Goal: Task Accomplishment & Management: Manage account settings

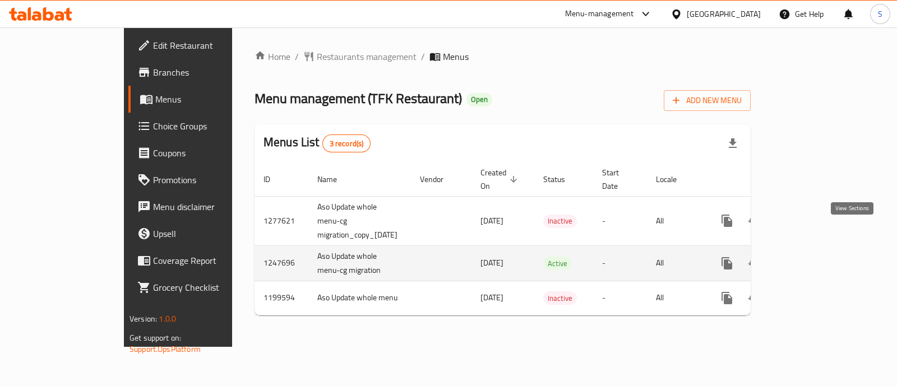
click at [815, 257] on icon "enhanced table" at bounding box center [807, 263] width 13 height 13
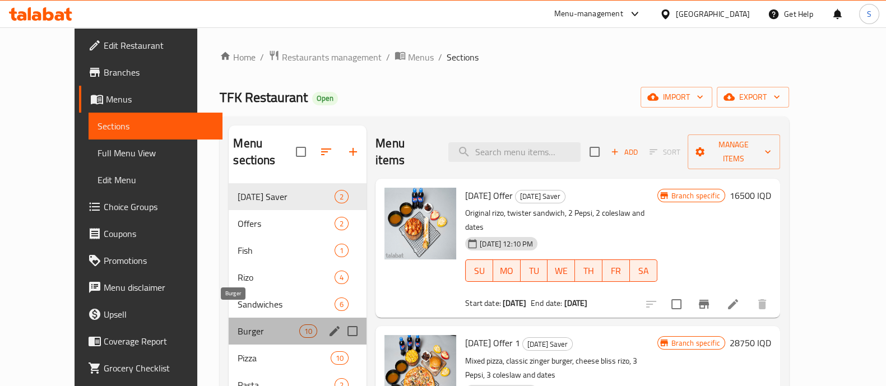
click at [239, 325] on span "Burger" at bounding box center [269, 331] width 62 height 13
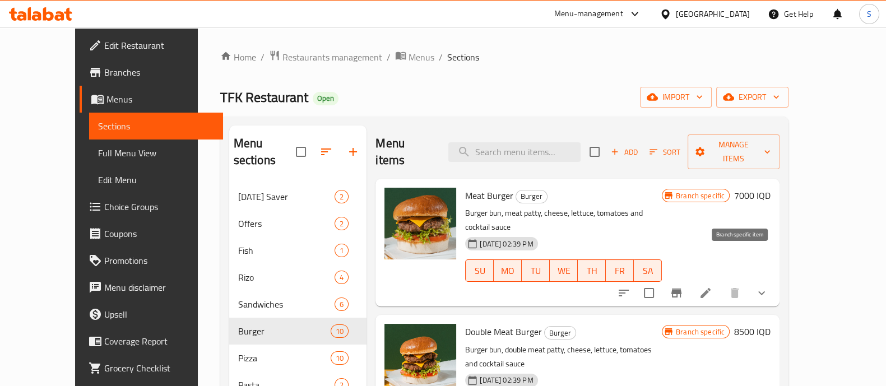
click at [683, 286] on icon "Branch-specific-item" at bounding box center [676, 292] width 13 height 13
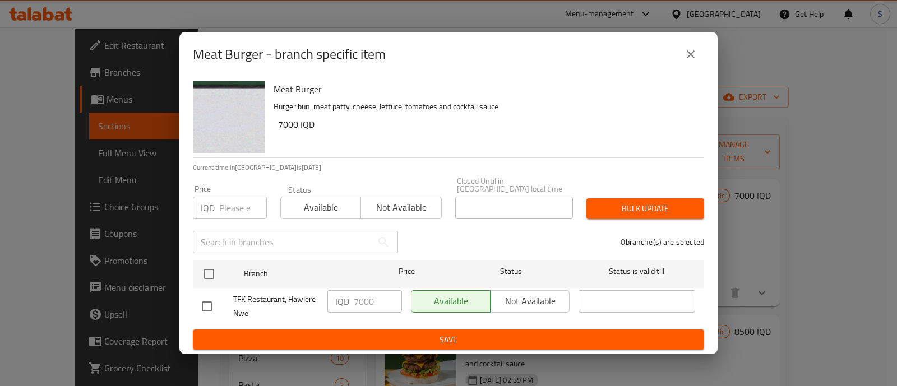
click at [205, 304] on input "checkbox" at bounding box center [207, 307] width 24 height 24
checkbox input "true"
click at [359, 298] on input "7000" at bounding box center [378, 301] width 48 height 22
type input "8000"
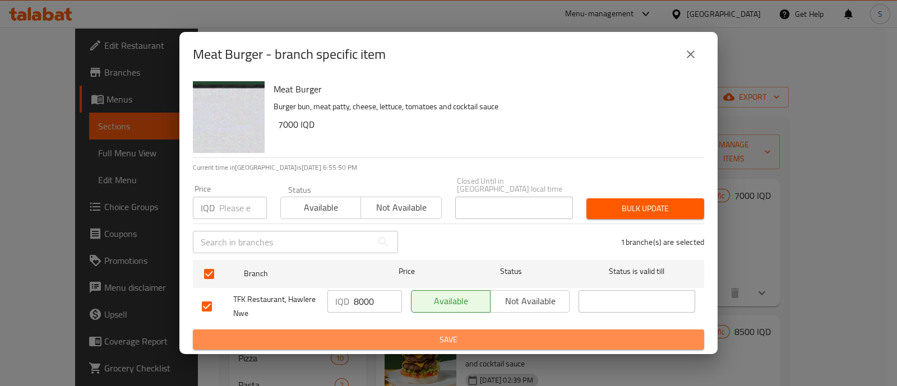
click at [446, 340] on span "Save" at bounding box center [448, 340] width 493 height 14
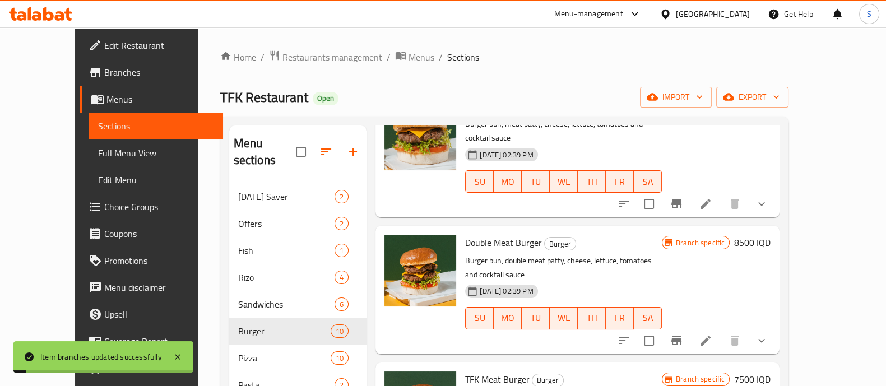
scroll to position [90, 0]
click at [682, 336] on icon "Branch-specific-item" at bounding box center [677, 340] width 10 height 9
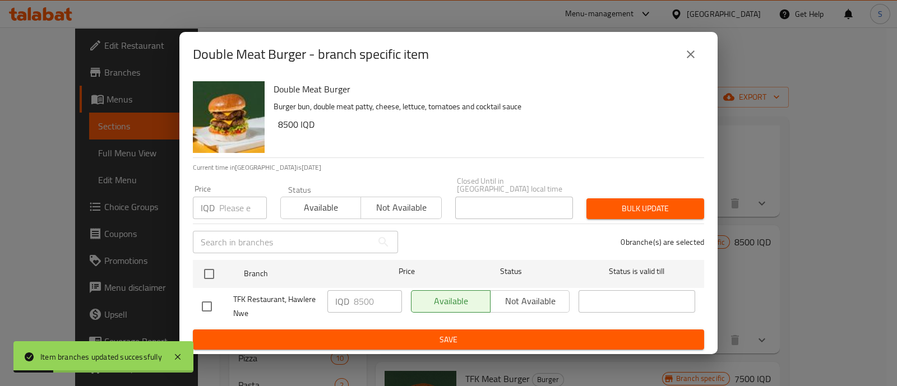
click at [205, 297] on input "checkbox" at bounding box center [207, 307] width 24 height 24
checkbox input "true"
click at [356, 302] on input "8500" at bounding box center [378, 301] width 48 height 22
type input "9500"
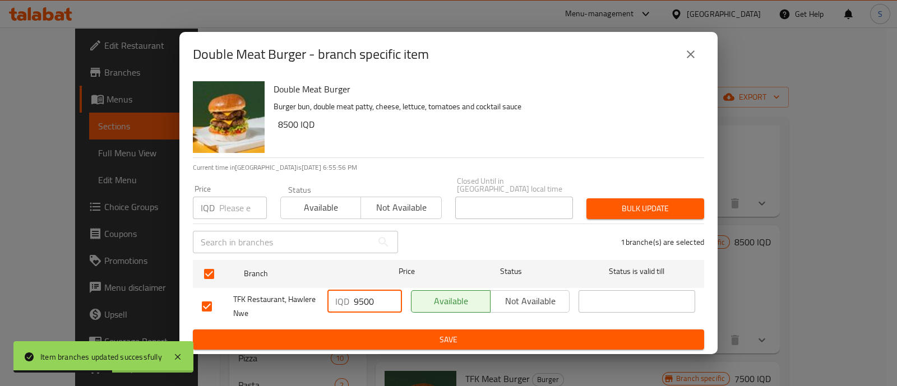
click at [452, 337] on span "Save" at bounding box center [448, 340] width 493 height 14
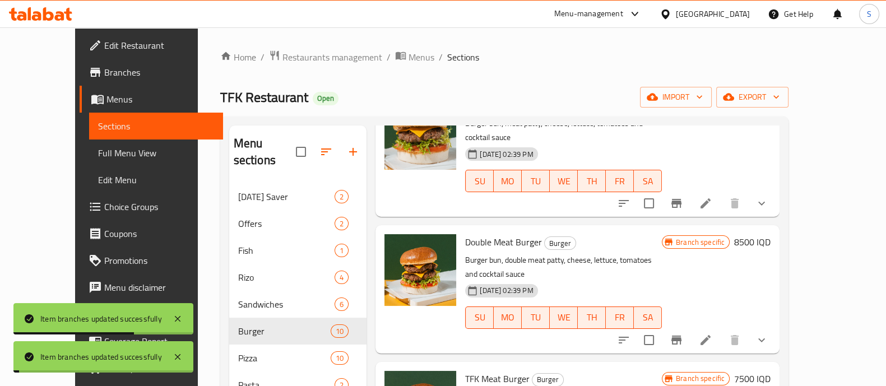
click at [771, 234] on h6 "8500 IQD" at bounding box center [752, 242] width 36 height 16
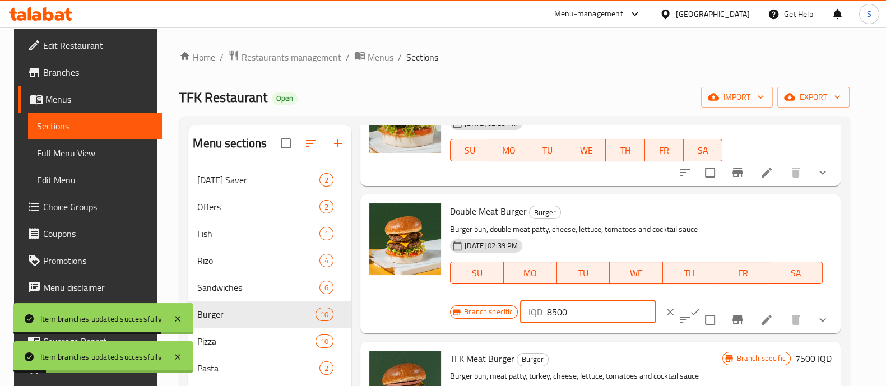
drag, startPoint x: 573, startPoint y: 312, endPoint x: 454, endPoint y: 315, distance: 119.5
click at [454, 315] on div "Branch specific IQD 8500 ​" at bounding box center [586, 312] width 273 height 25
paste input "9"
type input "9500"
click at [683, 306] on button "ok" at bounding box center [695, 312] width 25 height 25
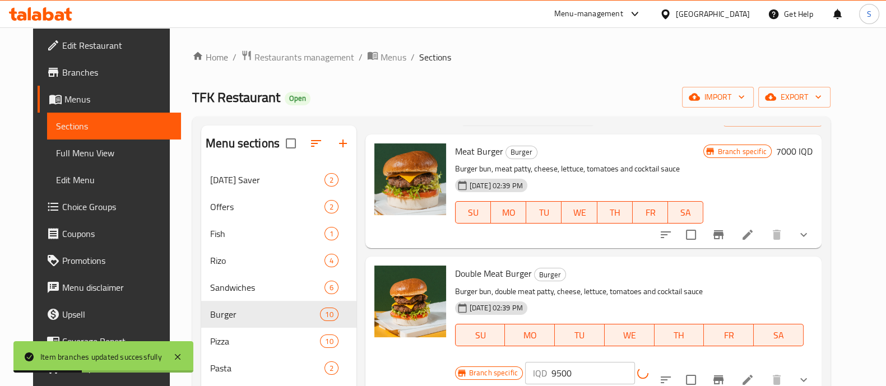
scroll to position [26, 0]
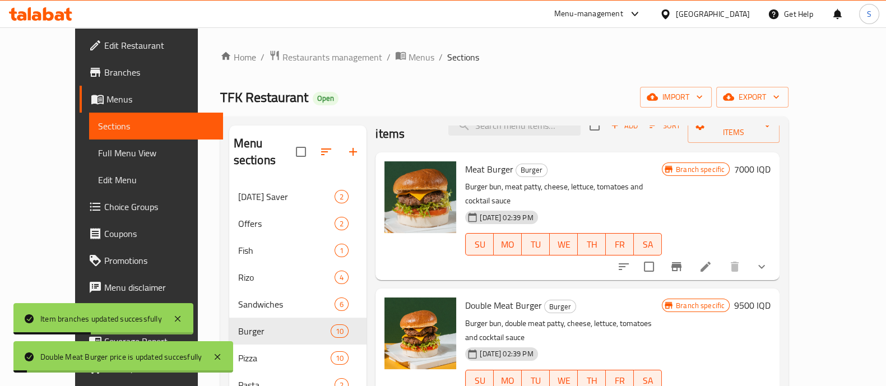
click at [682, 262] on icon "Branch-specific-item" at bounding box center [677, 266] width 10 height 9
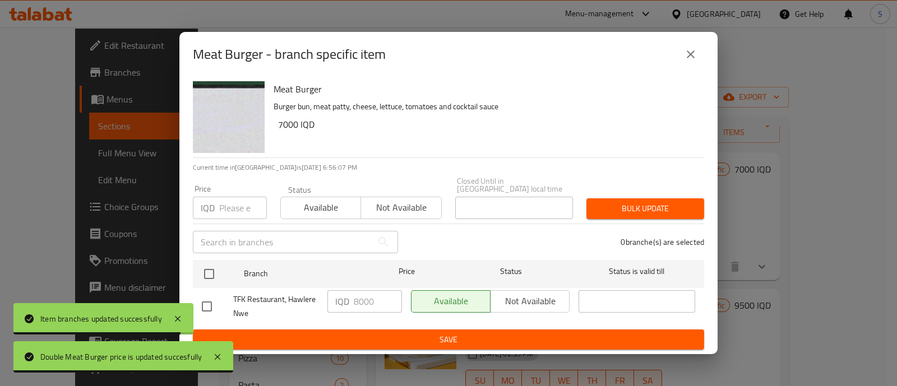
click at [691, 66] on button "close" at bounding box center [690, 54] width 27 height 27
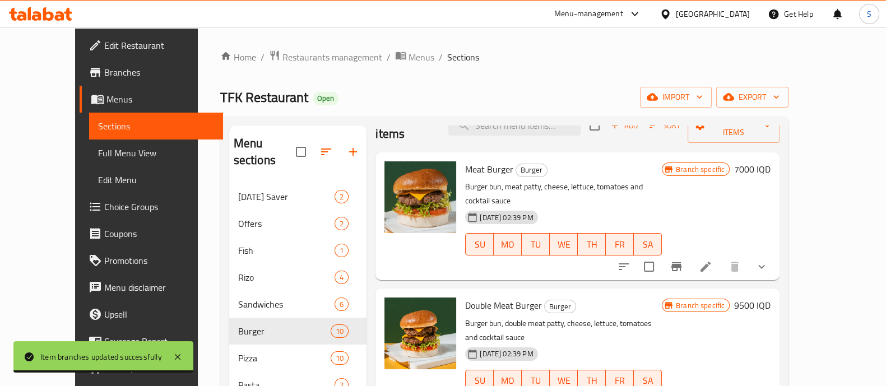
click at [771, 161] on h6 "7000 IQD" at bounding box center [752, 169] width 36 height 16
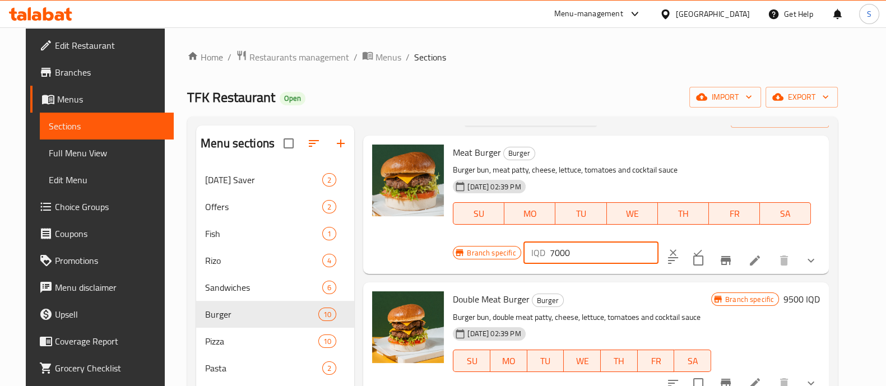
drag, startPoint x: 547, startPoint y: 251, endPoint x: 520, endPoint y: 251, distance: 26.4
click at [524, 251] on div "IQD 7000 ​" at bounding box center [591, 253] width 135 height 22
type input "8000"
click at [692, 248] on icon "ok" at bounding box center [697, 252] width 11 height 11
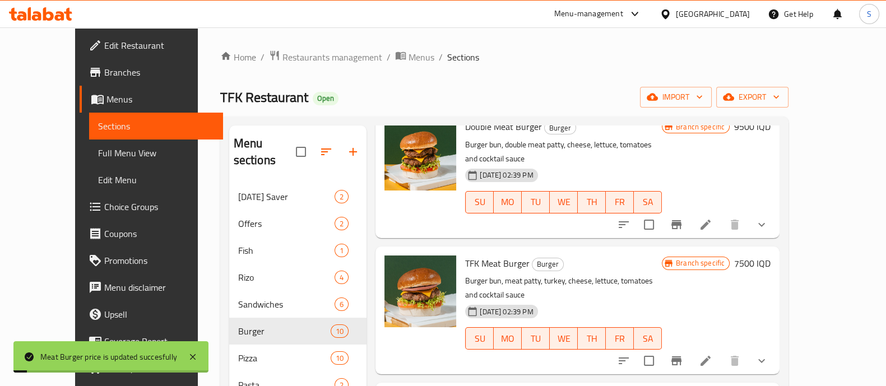
scroll to position [206, 0]
click at [682, 356] on icon "Branch-specific-item" at bounding box center [677, 360] width 10 height 9
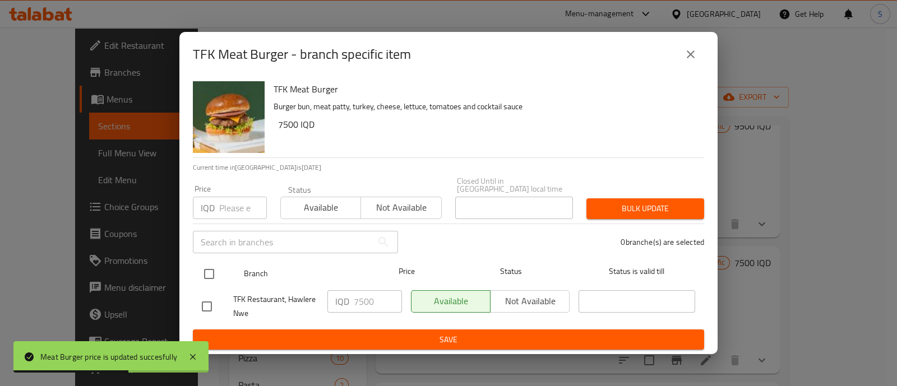
click at [198, 267] on input "checkbox" at bounding box center [209, 274] width 24 height 24
checkbox input "true"
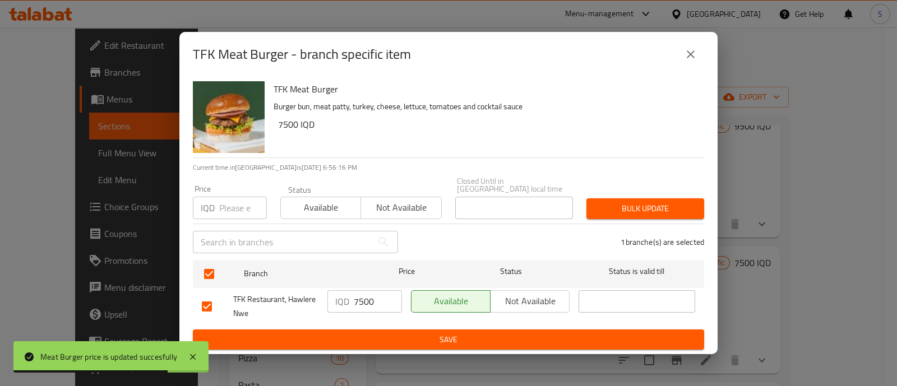
click at [362, 298] on input "7500" at bounding box center [378, 301] width 48 height 22
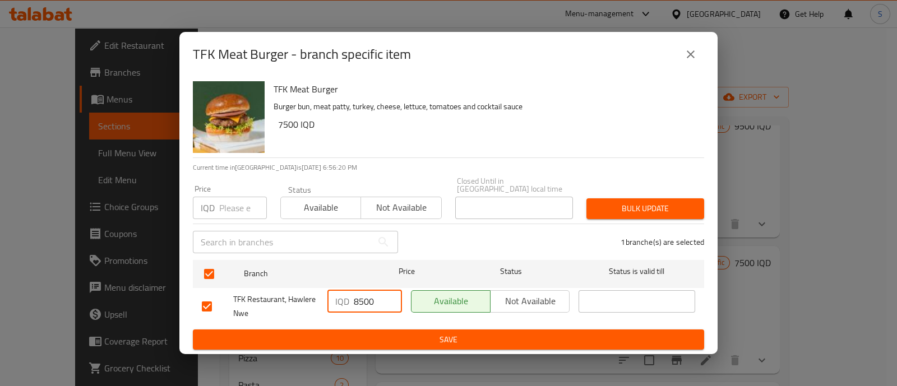
type input "8500"
click at [471, 335] on span "Save" at bounding box center [448, 340] width 493 height 14
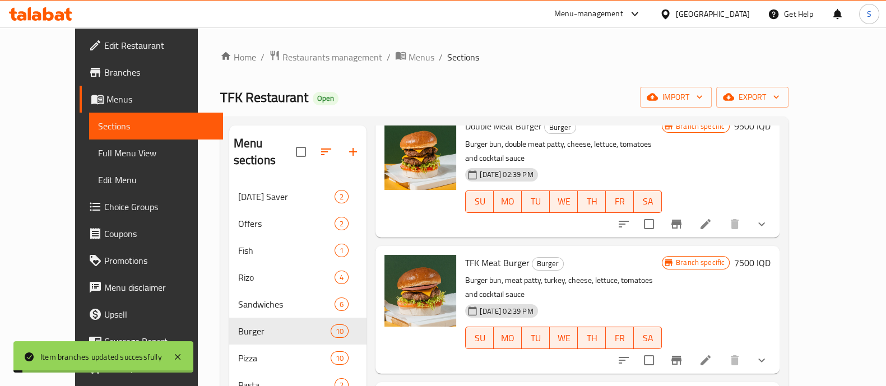
click at [771, 255] on h6 "7500 IQD" at bounding box center [752, 263] width 36 height 16
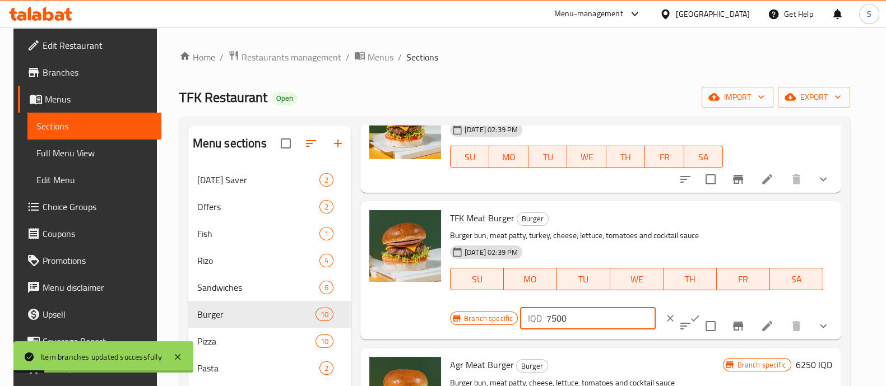
drag, startPoint x: 578, startPoint y: 316, endPoint x: 446, endPoint y: 323, distance: 131.9
click at [450, 323] on div "Branch specific IQD 7500 ​" at bounding box center [586, 318] width 273 height 25
paste input "8"
type input "8500"
click at [691, 316] on icon "ok" at bounding box center [695, 319] width 8 height 6
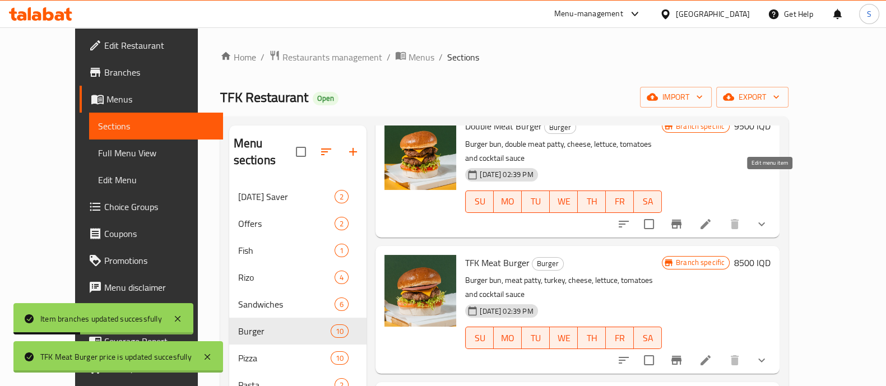
scroll to position [323, 0]
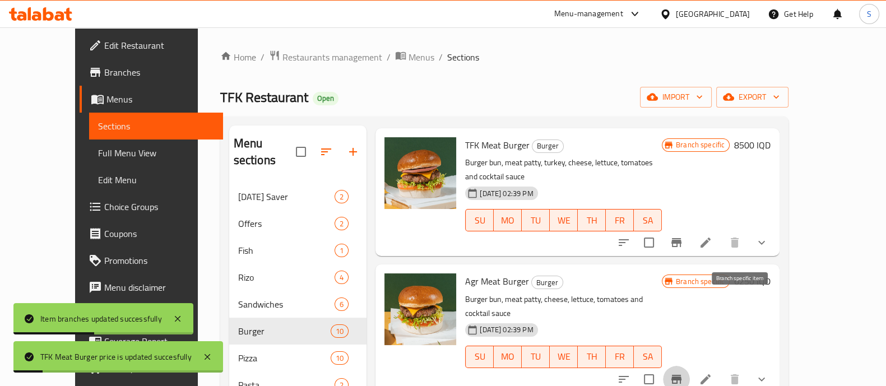
click at [682, 375] on icon "Branch-specific-item" at bounding box center [677, 379] width 10 height 9
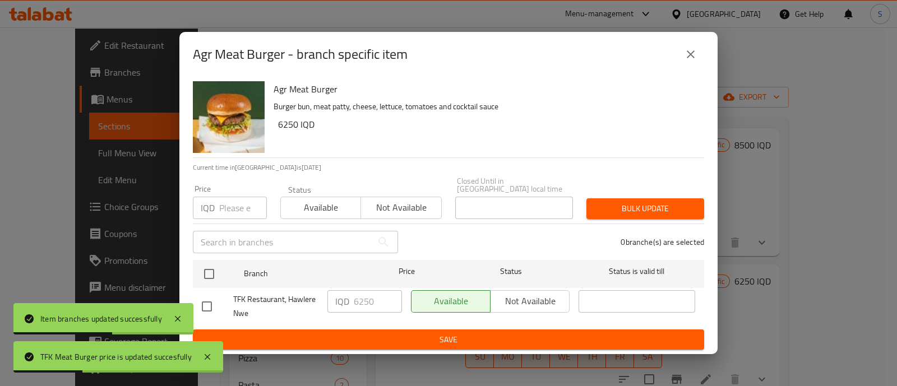
click at [207, 298] on input "checkbox" at bounding box center [207, 307] width 24 height 24
checkbox input "true"
click at [358, 298] on input "6250" at bounding box center [378, 301] width 48 height 22
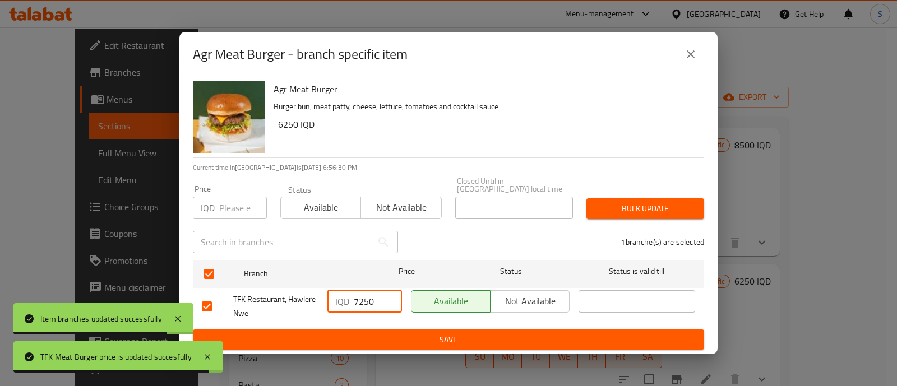
type input "7250"
click at [460, 333] on span "Save" at bounding box center [448, 340] width 493 height 14
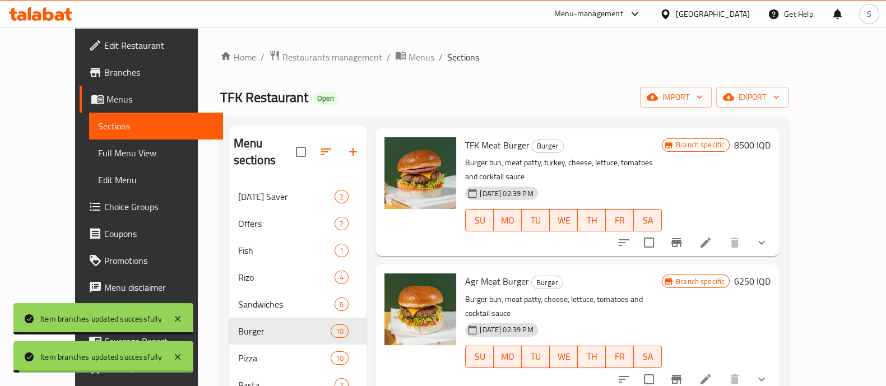
click at [771, 274] on h6 "6250 IQD" at bounding box center [752, 282] width 36 height 16
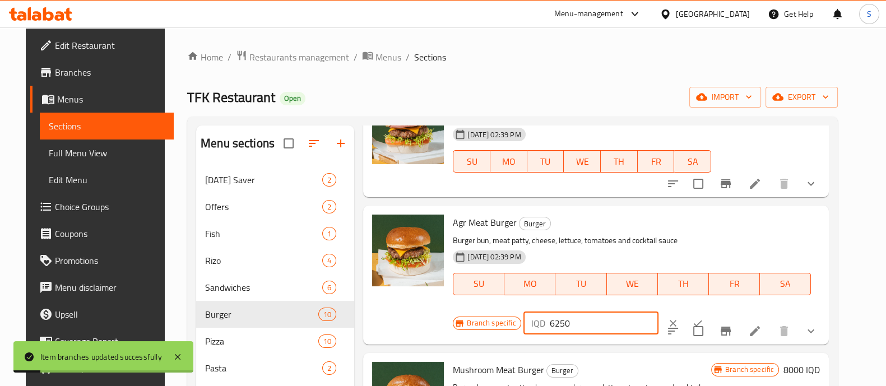
drag, startPoint x: 568, startPoint y: 318, endPoint x: 437, endPoint y: 321, distance: 130.7
click at [437, 321] on div "Agr Meat Burger Burger Burger bun, meat [PERSON_NAME], cheese, lettuce, tomatoe…" at bounding box center [596, 274] width 457 height 129
paste input "7"
type input "7250"
click at [686, 313] on button "ok" at bounding box center [698, 323] width 25 height 25
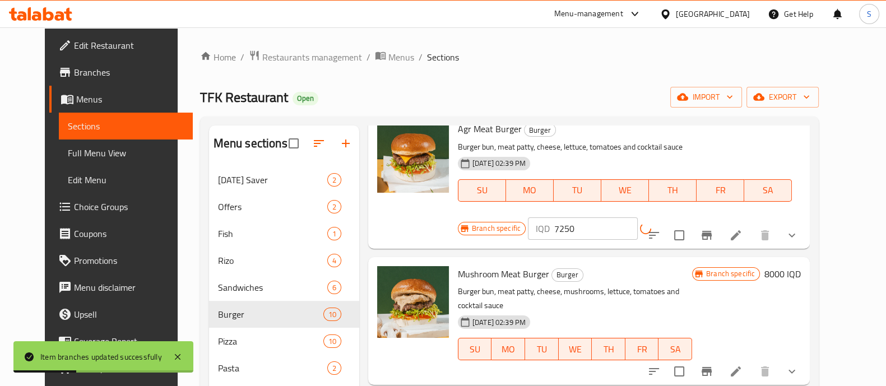
scroll to position [451, 0]
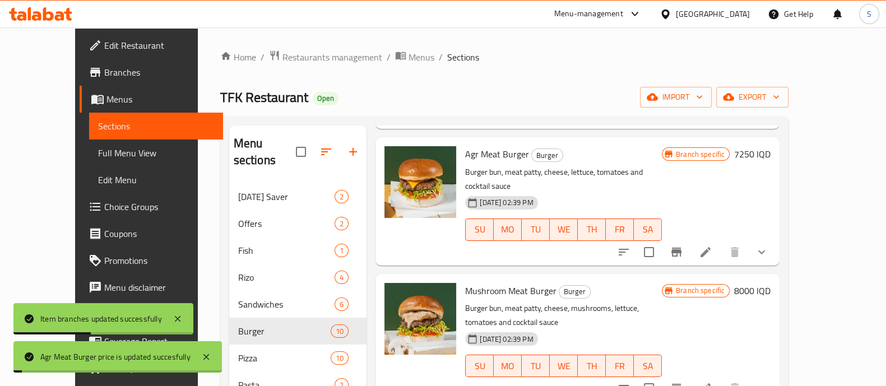
click at [749, 318] on div "Menu items Add Sort Manage items Meat Burger Burger Burger bun, meat [PERSON_NA…" at bounding box center [573, 359] width 413 height 466
click at [690, 375] on button "Branch-specific-item" at bounding box center [676, 388] width 27 height 27
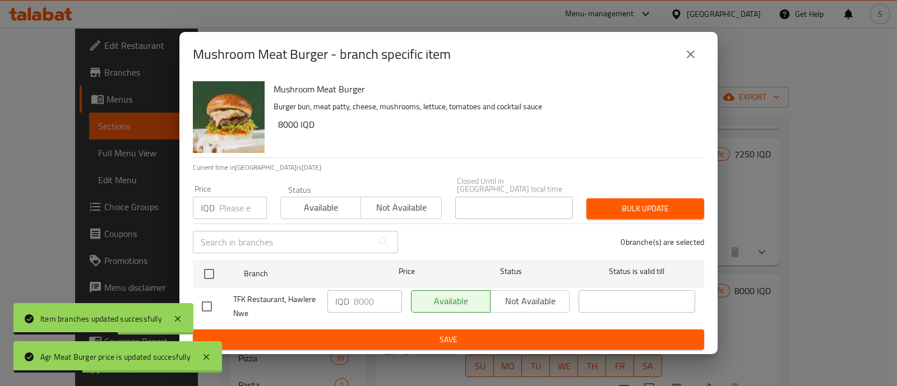
click at [210, 300] on input "checkbox" at bounding box center [207, 307] width 24 height 24
checkbox input "true"
drag, startPoint x: 357, startPoint y: 300, endPoint x: 324, endPoint y: 295, distance: 33.4
click at [324, 295] on div "IQD 8000 ​" at bounding box center [365, 306] width 84 height 41
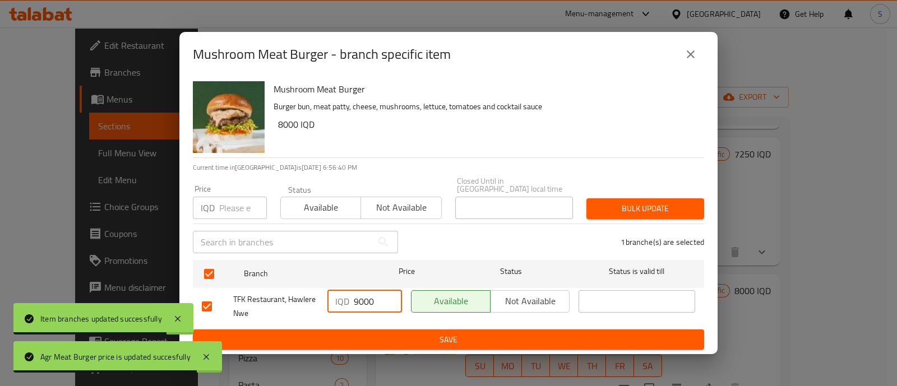
type input "9000"
click at [454, 333] on span "Save" at bounding box center [448, 340] width 493 height 14
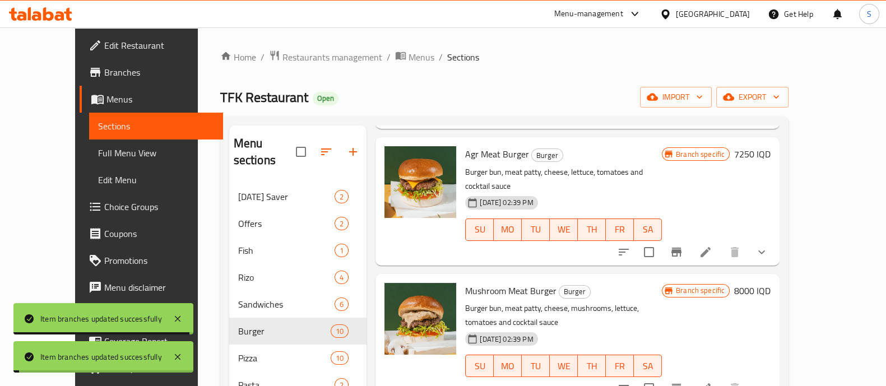
click at [771, 283] on h6 "8000 IQD" at bounding box center [752, 291] width 36 height 16
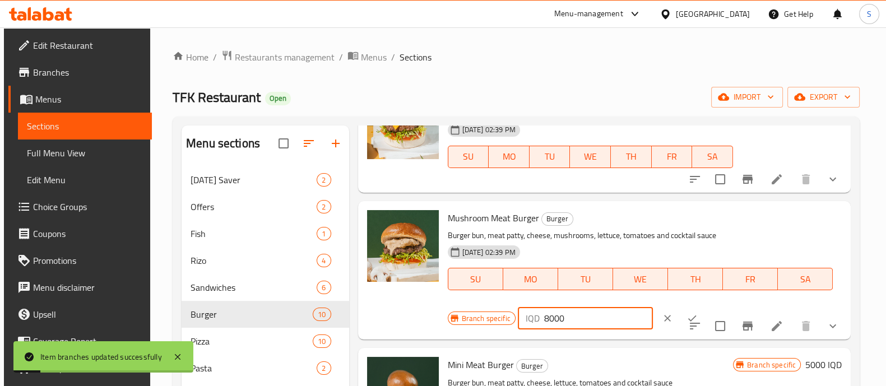
drag, startPoint x: 565, startPoint y: 320, endPoint x: 464, endPoint y: 334, distance: 102.0
click at [464, 334] on div "Mushroom Meat Burger Burger Burger bun, meat [PERSON_NAME], cheese, mushrooms, …" at bounding box center [645, 270] width 404 height 129
paste input "9"
type input "9000"
click at [687, 313] on icon "ok" at bounding box center [692, 318] width 11 height 11
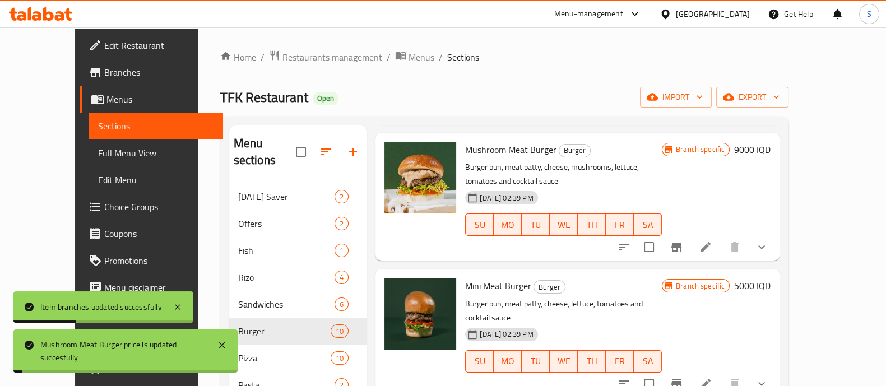
scroll to position [593, 0]
click at [690, 370] on button "Branch-specific-item" at bounding box center [676, 383] width 27 height 27
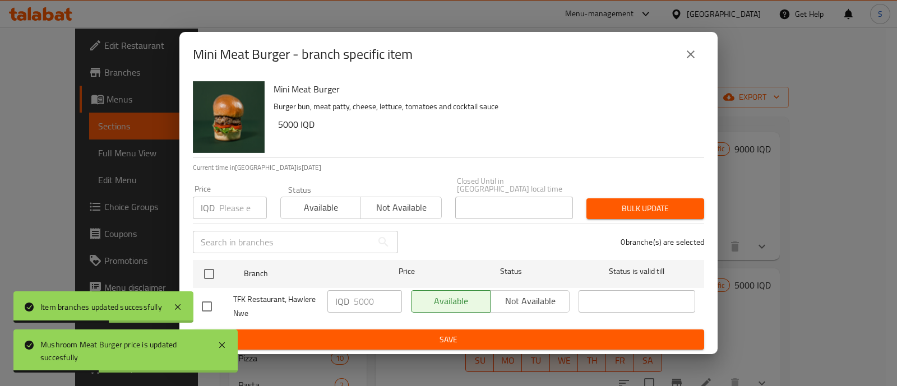
click at [210, 302] on input "checkbox" at bounding box center [207, 307] width 24 height 24
checkbox input "true"
drag, startPoint x: 357, startPoint y: 302, endPoint x: 301, endPoint y: 300, distance: 56.1
click at [301, 300] on div "TFK Restaurant, Hawlere Nwe IQD 5000 ​ Available Not available ​" at bounding box center [448, 306] width 502 height 41
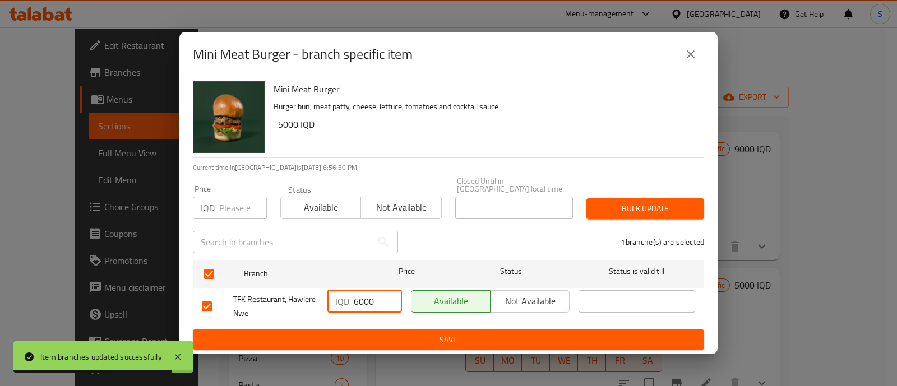
type input "6000"
click at [436, 335] on span "Save" at bounding box center [448, 340] width 493 height 14
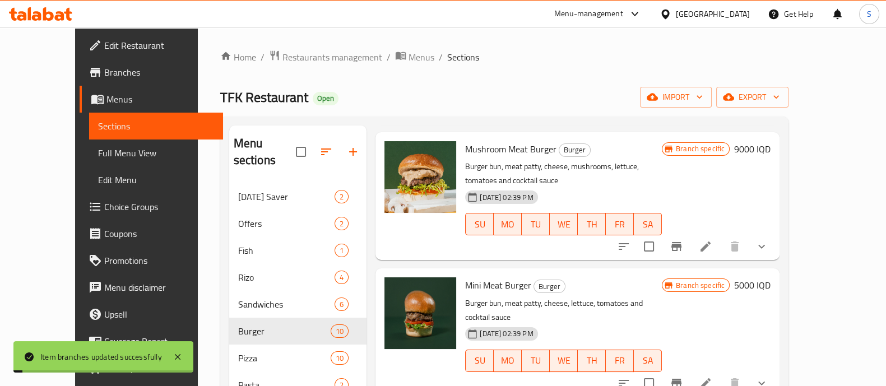
click at [771, 277] on h6 "5000 IQD" at bounding box center [752, 285] width 36 height 16
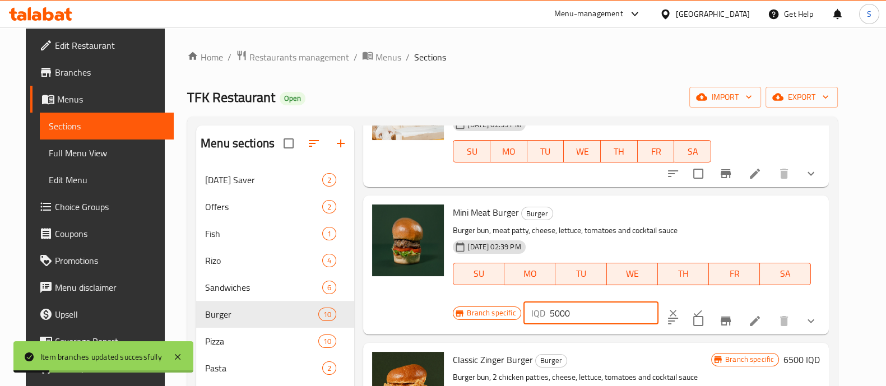
drag, startPoint x: 485, startPoint y: 316, endPoint x: 455, endPoint y: 317, distance: 30.3
click at [455, 317] on div "Mini Meat Burger Burger Burger bun, meat [PERSON_NAME], cheese, lettuce, tomato…" at bounding box center [596, 265] width 466 height 138
paste input "6"
type input "6000"
click at [692, 308] on icon "ok" at bounding box center [697, 313] width 11 height 11
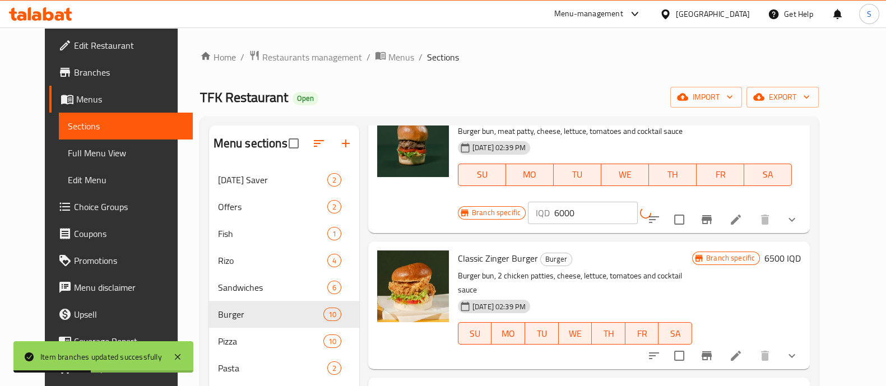
scroll to position [720, 0]
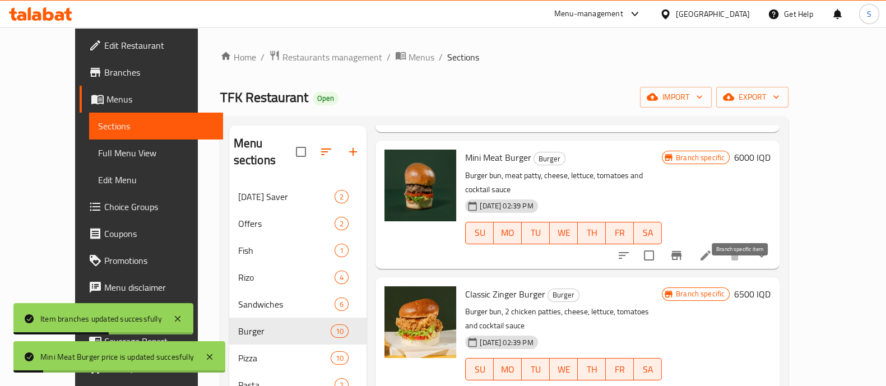
click at [683, 385] on icon "Branch-specific-item" at bounding box center [676, 391] width 13 height 13
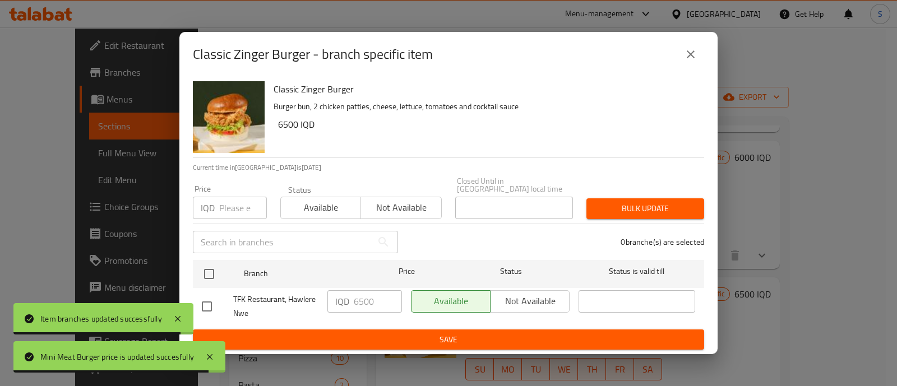
click at [207, 309] on input "checkbox" at bounding box center [207, 307] width 24 height 24
checkbox input "true"
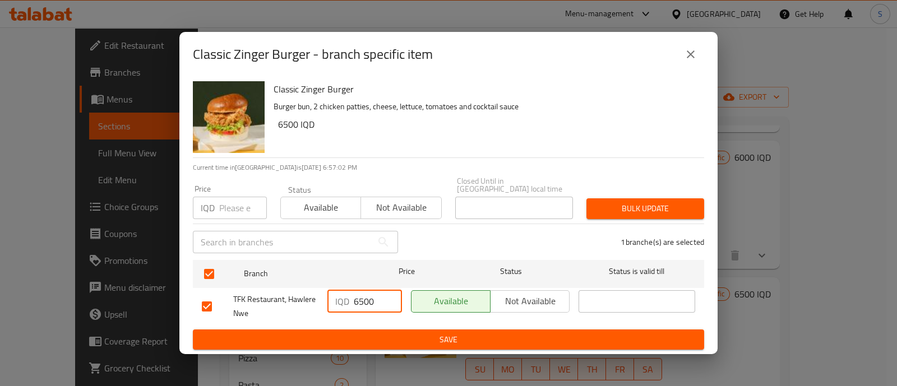
drag, startPoint x: 359, startPoint y: 302, endPoint x: 332, endPoint y: 300, distance: 27.0
click at [332, 300] on div "IQD 6500 ​" at bounding box center [364, 301] width 75 height 22
type input "7500"
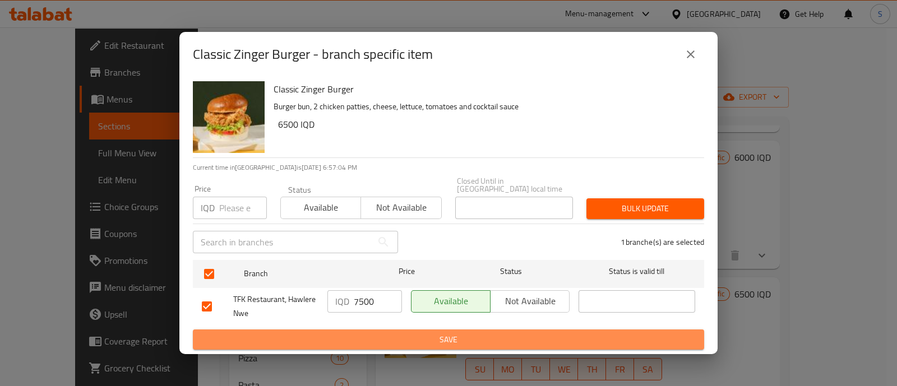
click at [438, 330] on button "Save" at bounding box center [448, 340] width 511 height 21
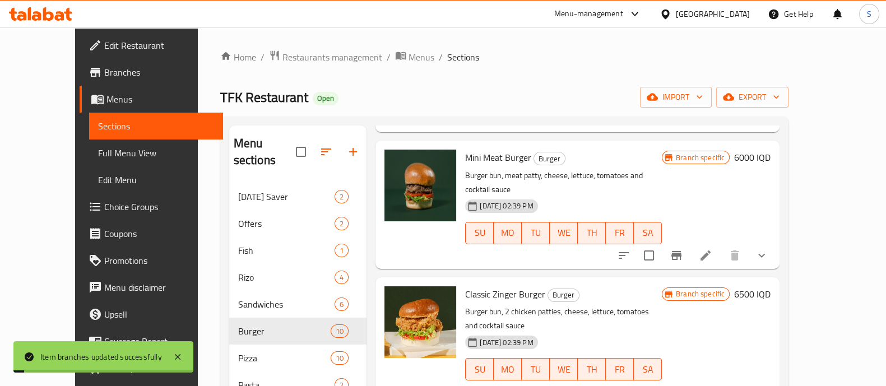
click at [771, 286] on h6 "6500 IQD" at bounding box center [752, 294] width 36 height 16
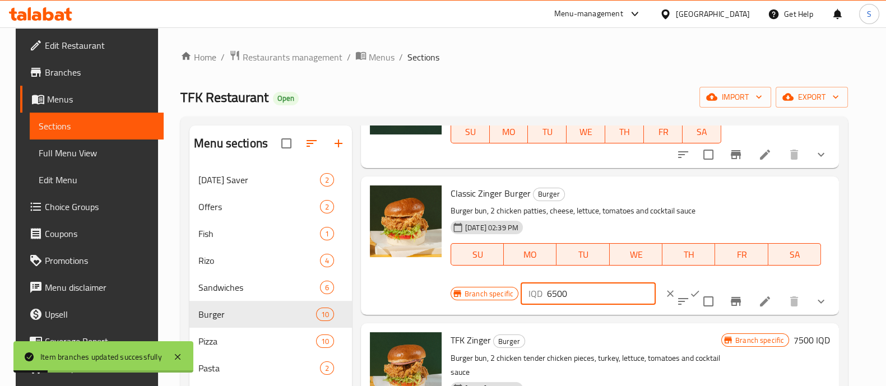
drag, startPoint x: 579, startPoint y: 301, endPoint x: 478, endPoint y: 304, distance: 100.9
click at [478, 304] on div "Branch specific IQD 6500 ​" at bounding box center [587, 293] width 273 height 25
paste input "7"
type input "7500"
click at [690, 291] on icon "ok" at bounding box center [695, 293] width 11 height 11
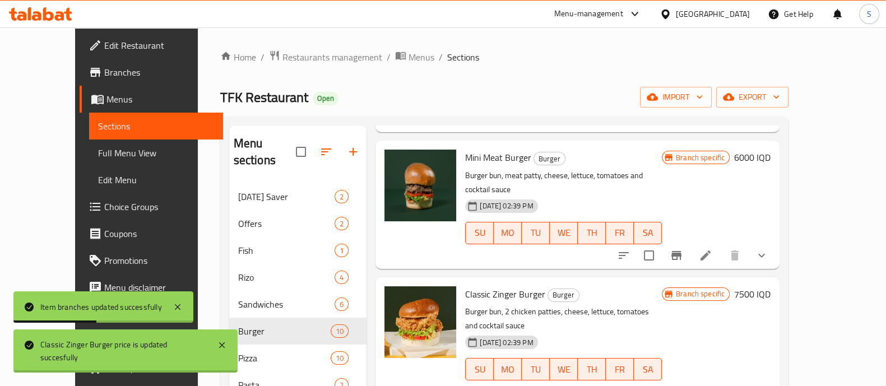
scroll to position [815, 0]
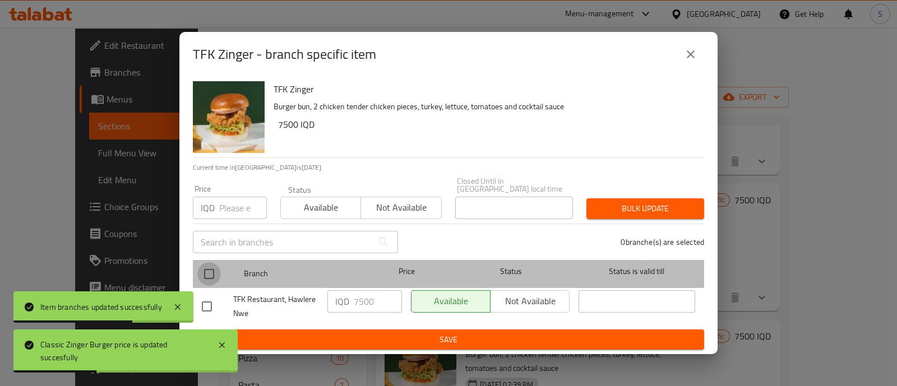
click at [217, 271] on input "checkbox" at bounding box center [209, 274] width 24 height 24
checkbox input "true"
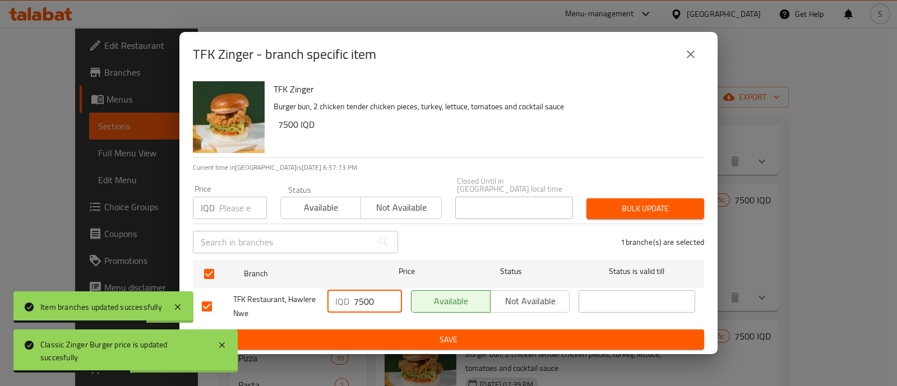
drag, startPoint x: 357, startPoint y: 301, endPoint x: 297, endPoint y: 290, distance: 61.0
click at [297, 290] on div "TFK Restaurant, Hawlere Nwe IQD 7500 ​ Available Not available ​" at bounding box center [448, 306] width 502 height 41
type input "8500"
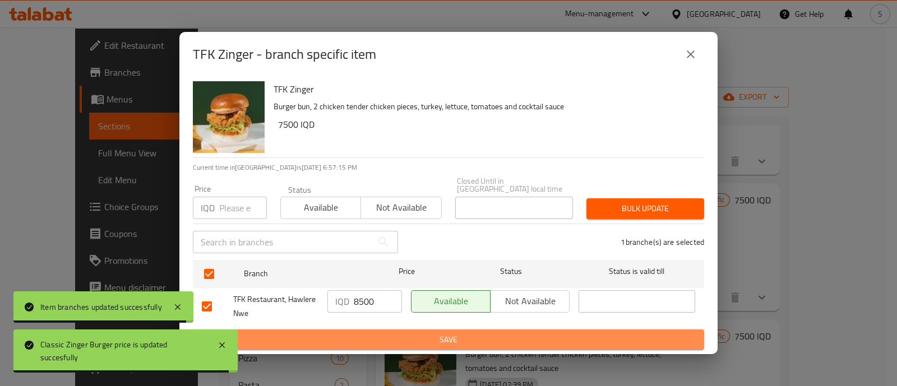
click at [492, 337] on span "Save" at bounding box center [448, 340] width 493 height 14
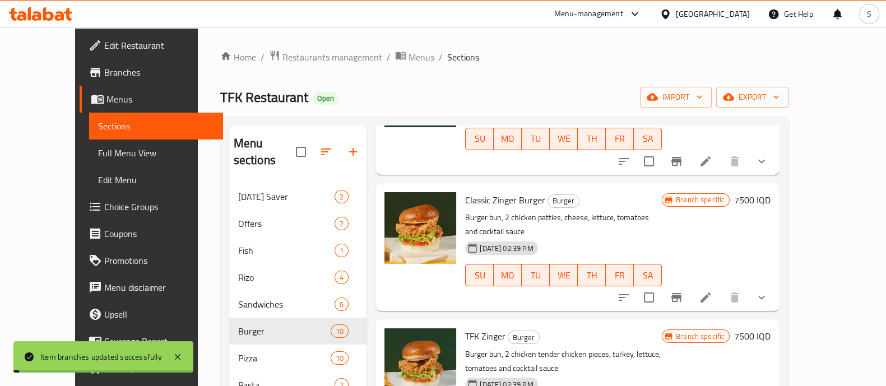
click at [771, 328] on h6 "7500 IQD" at bounding box center [752, 336] width 36 height 16
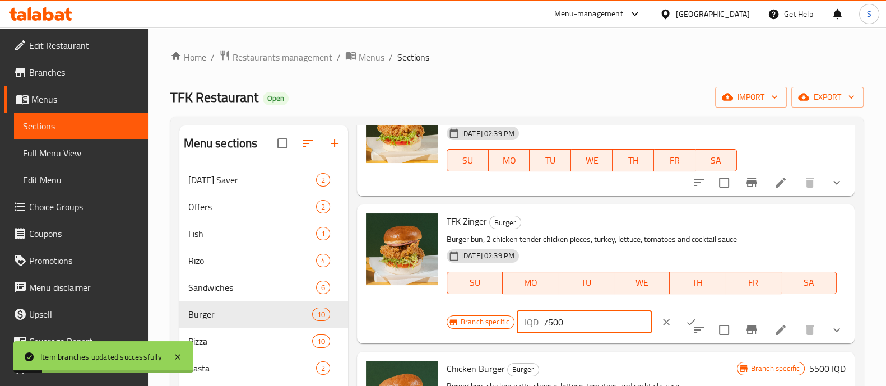
drag, startPoint x: 562, startPoint y: 322, endPoint x: 431, endPoint y: 337, distance: 131.4
click at [431, 337] on div "TFK Zinger Burger Burger bun, 2 chicken tender chicken pieces, [GEOGRAPHIC_DATA…" at bounding box center [606, 273] width 489 height 129
paste input "8"
type input "8500"
click at [686, 317] on icon "ok" at bounding box center [691, 322] width 11 height 11
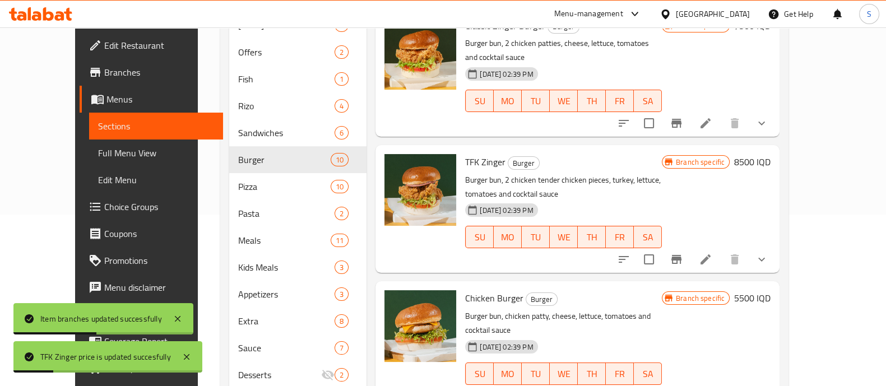
scroll to position [219, 0]
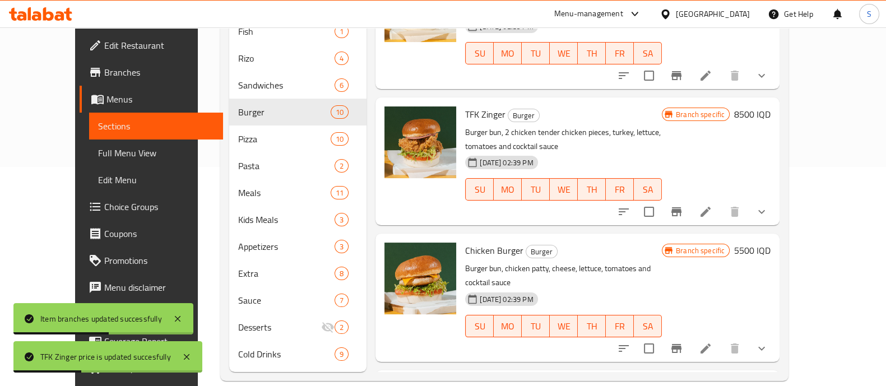
click at [683, 342] on icon "Branch-specific-item" at bounding box center [676, 348] width 13 height 13
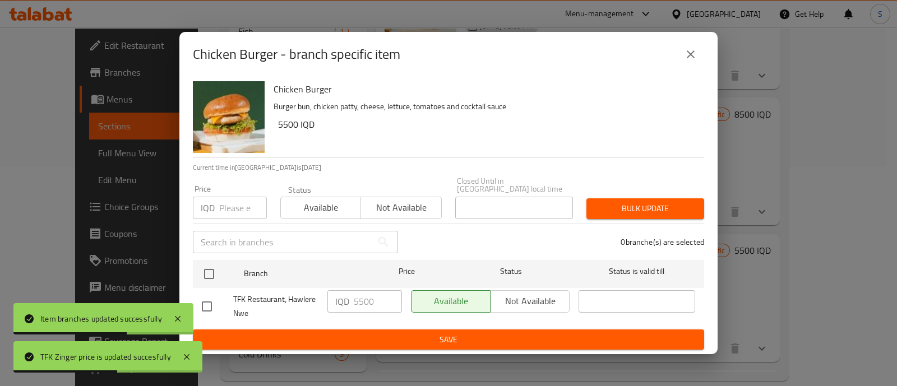
click at [203, 307] on input "checkbox" at bounding box center [207, 307] width 24 height 24
checkbox input "true"
click at [321, 295] on div "TFK Restaurant, Hawlere Nwe IQD 5500 ​ Available Not available ​" at bounding box center [448, 306] width 502 height 41
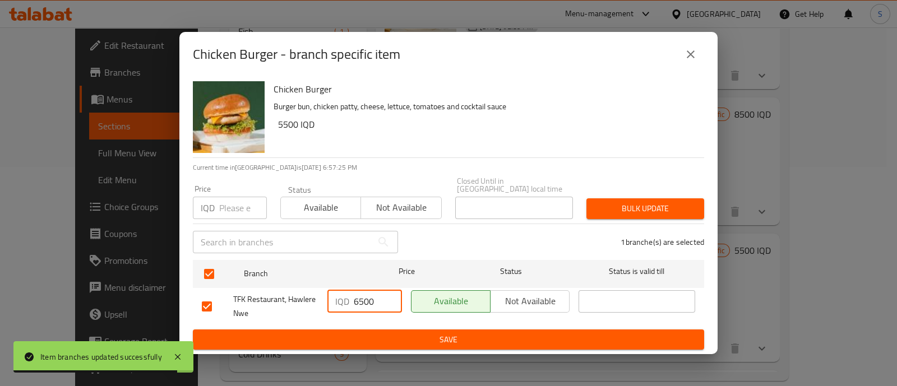
type input "6500"
click at [431, 334] on span "Save" at bounding box center [448, 340] width 493 height 14
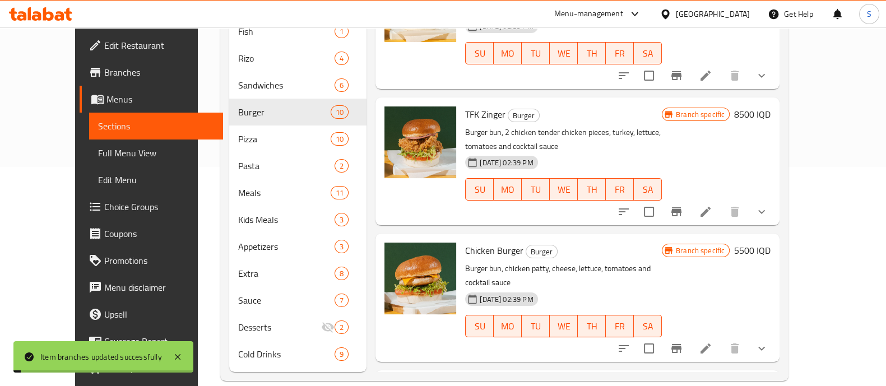
click at [771, 243] on h6 "5500 IQD" at bounding box center [752, 251] width 36 height 16
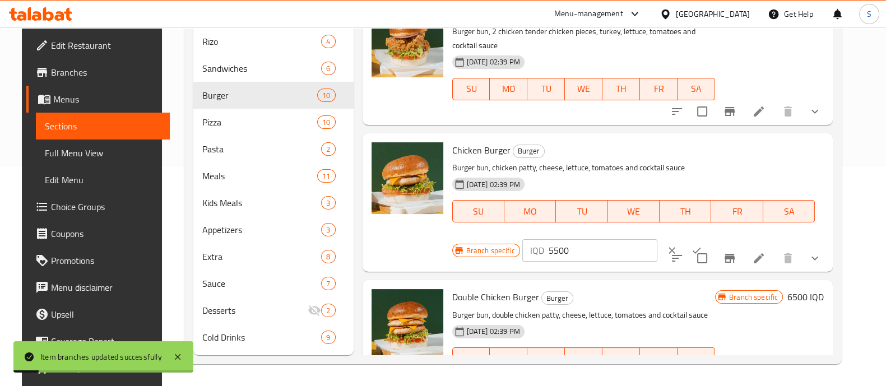
click at [454, 240] on div "Branch specific IQD 5500 ​" at bounding box center [588, 250] width 273 height 25
paste input "6"
type input "6500"
click at [691, 245] on icon "ok" at bounding box center [696, 250] width 11 height 11
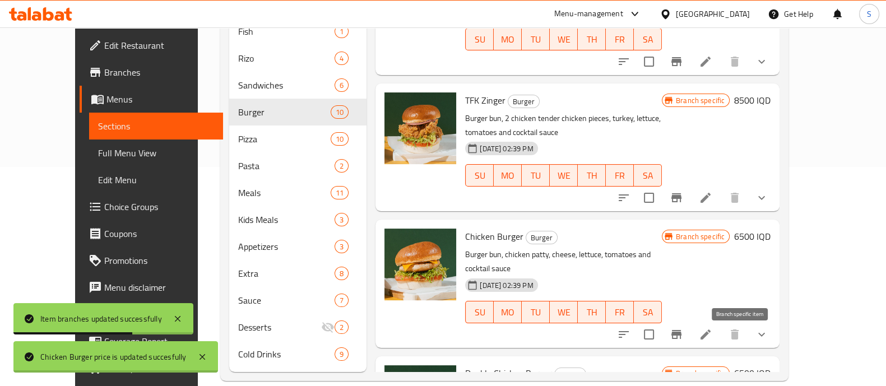
scroll to position [817, 0]
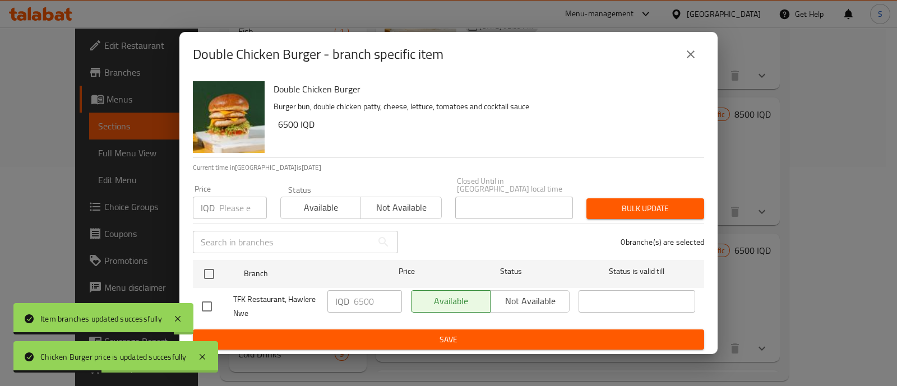
click at [210, 306] on input "checkbox" at bounding box center [207, 307] width 24 height 24
checkbox input "true"
drag, startPoint x: 356, startPoint y: 301, endPoint x: 286, endPoint y: 288, distance: 70.8
click at [286, 288] on div "TFK Restaurant, Hawlere Nwe IQD 6500 ​ Available Not available ​" at bounding box center [448, 306] width 502 height 41
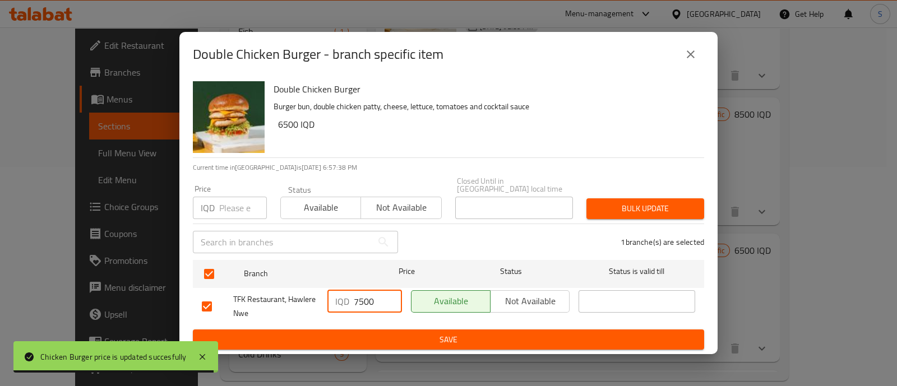
type input "7500"
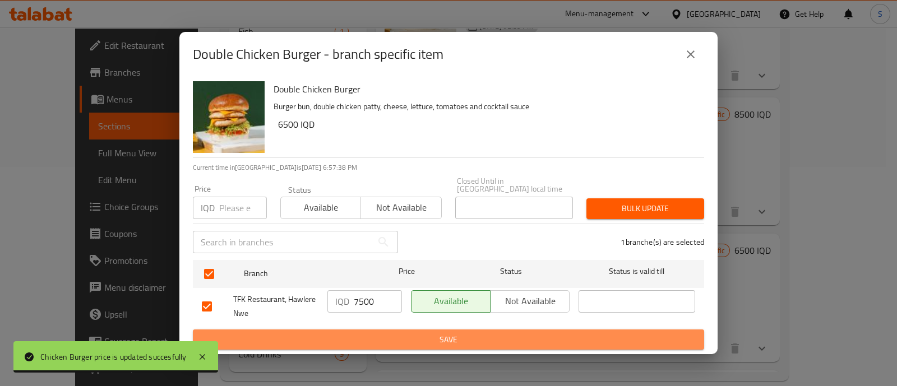
click at [430, 333] on span "Save" at bounding box center [448, 340] width 493 height 14
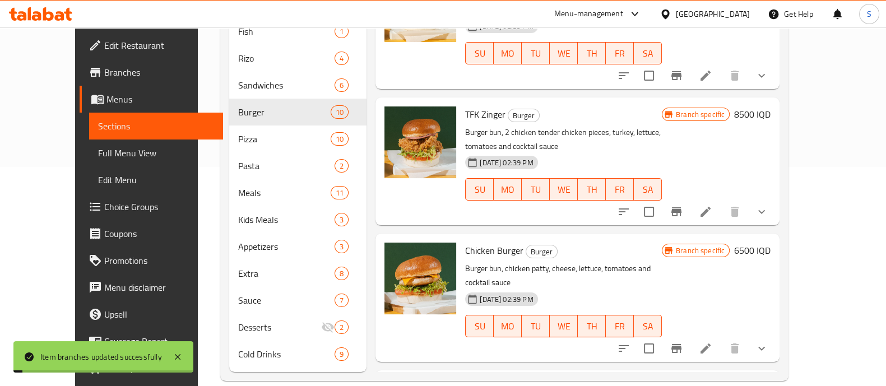
click at [771, 380] on h6 "6500 IQD" at bounding box center [752, 388] width 36 height 16
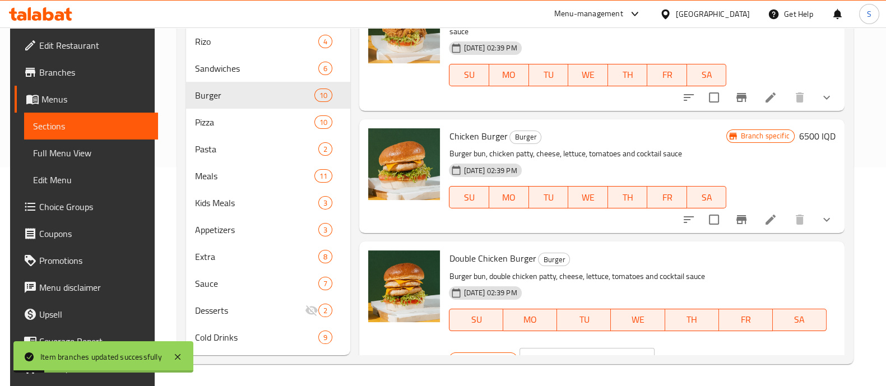
scroll to position [841, 0]
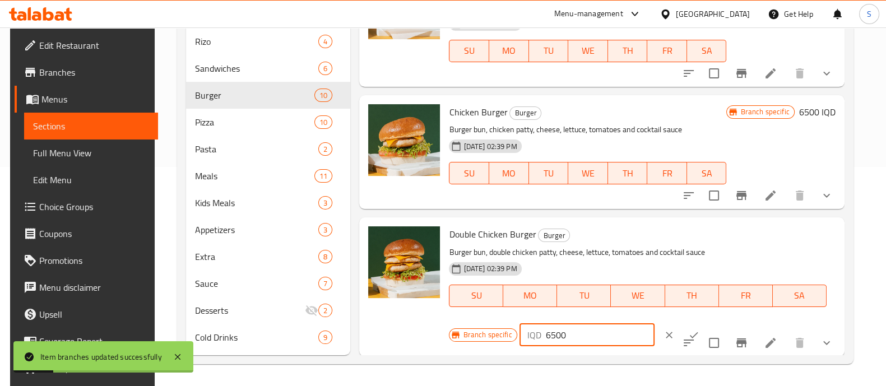
drag, startPoint x: 573, startPoint y: 337, endPoint x: 447, endPoint y: 332, distance: 126.8
click at [449, 332] on div "Branch specific IQD 6500 ​" at bounding box center [585, 335] width 273 height 25
paste input "7"
type input "7500"
click at [682, 326] on button "ok" at bounding box center [694, 335] width 25 height 25
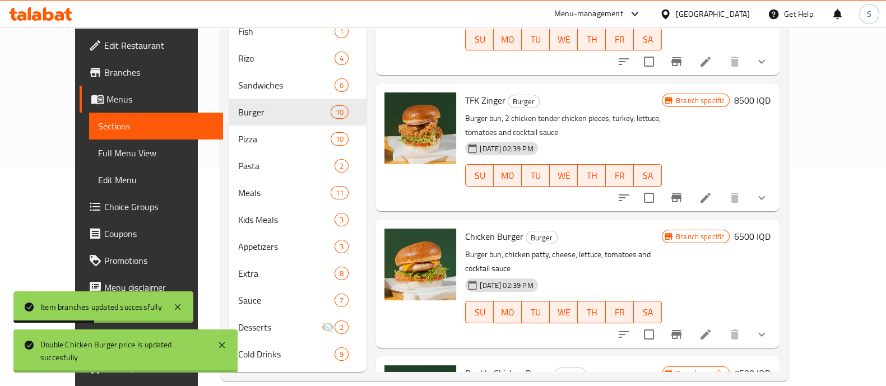
scroll to position [817, 0]
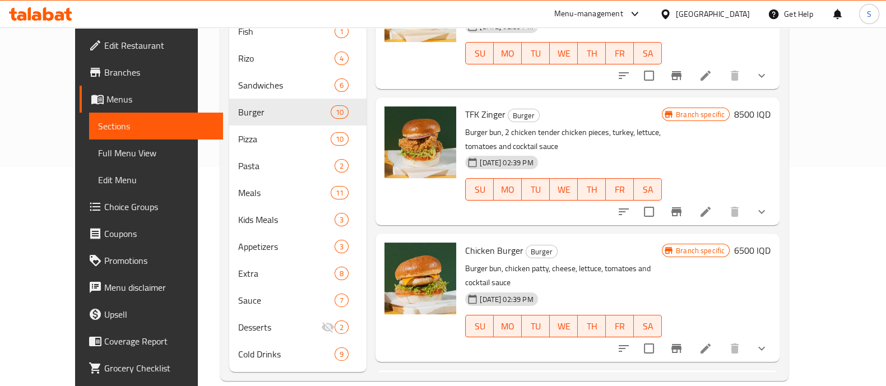
click at [516, 379] on span "Double Chicken Burger" at bounding box center [508, 387] width 87 height 17
click at [490, 379] on span "Double Chicken Burger" at bounding box center [508, 387] width 87 height 17
